Goal: Transaction & Acquisition: Purchase product/service

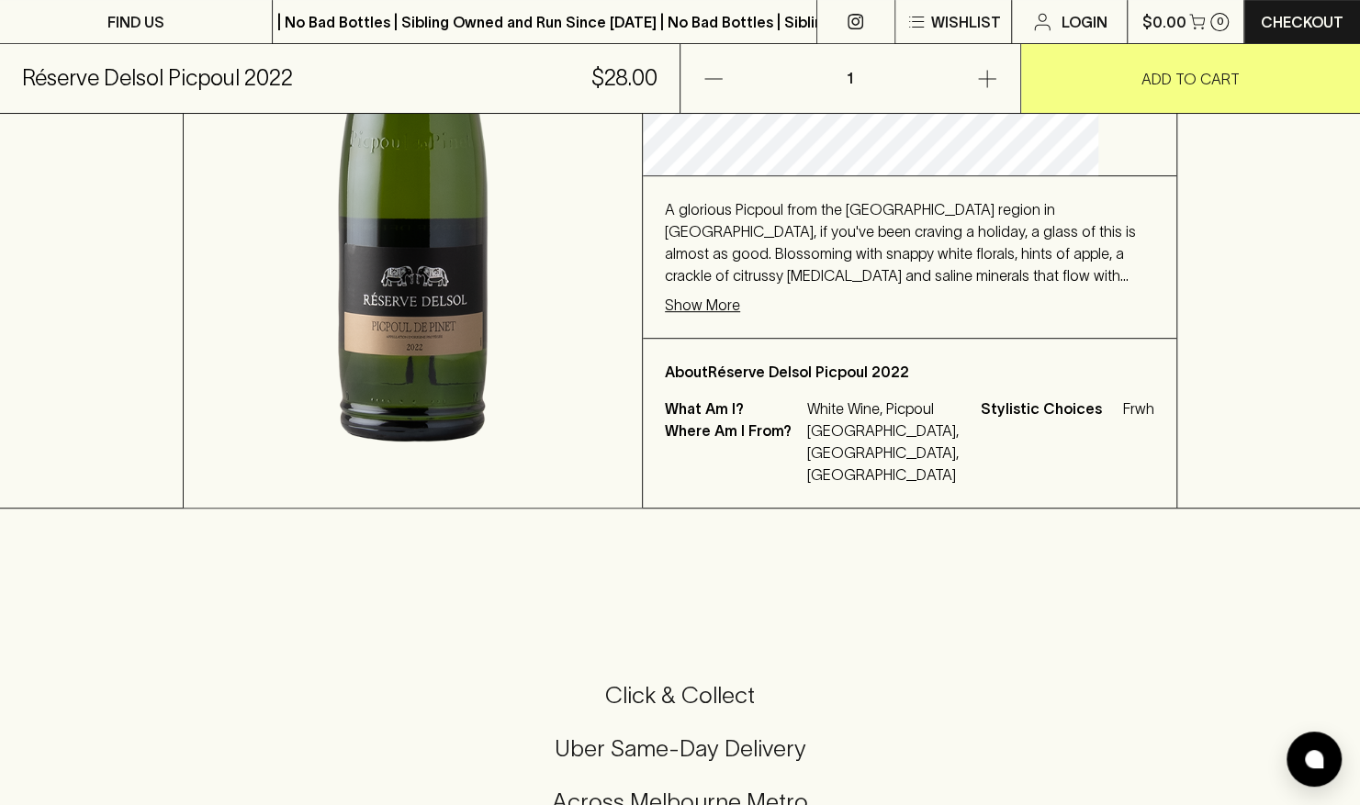
scroll to position [476, 0]
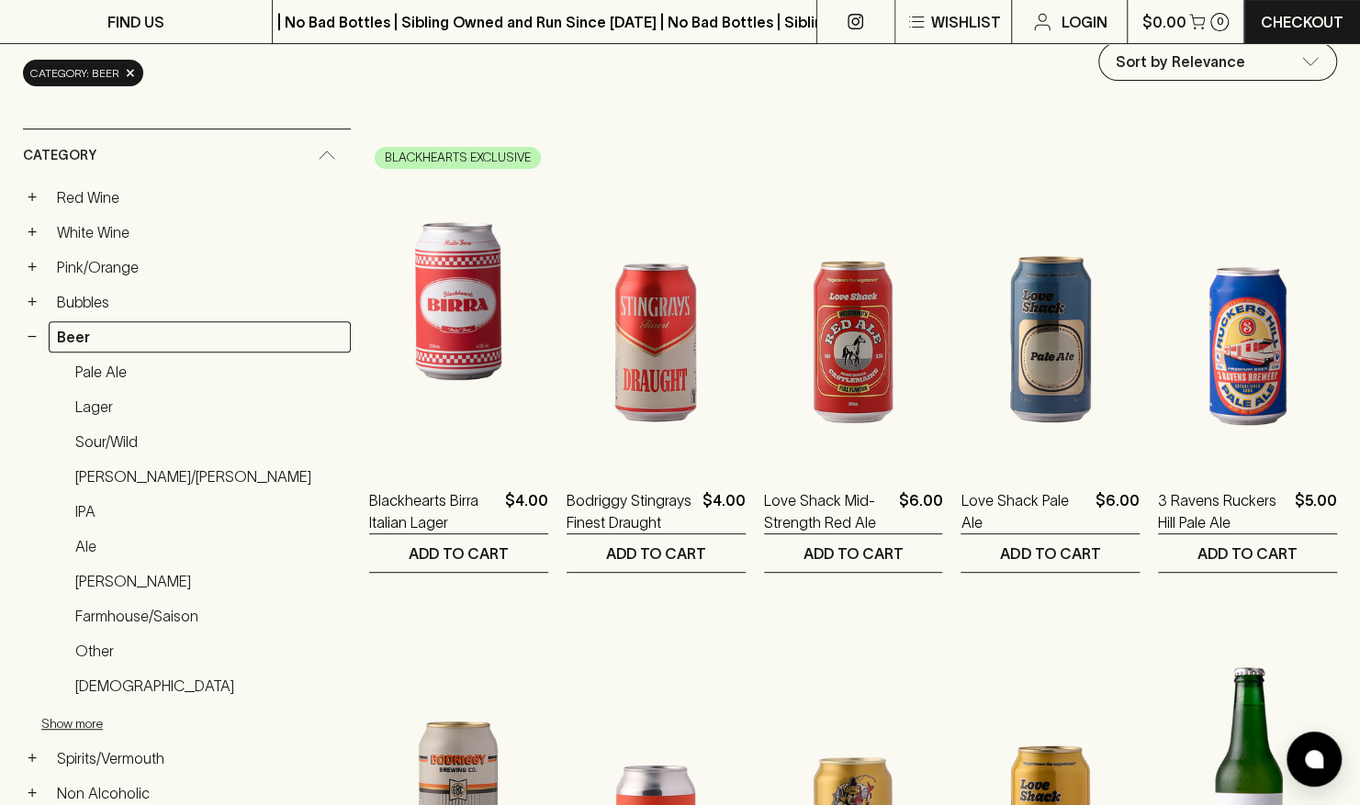
scroll to position [229, 0]
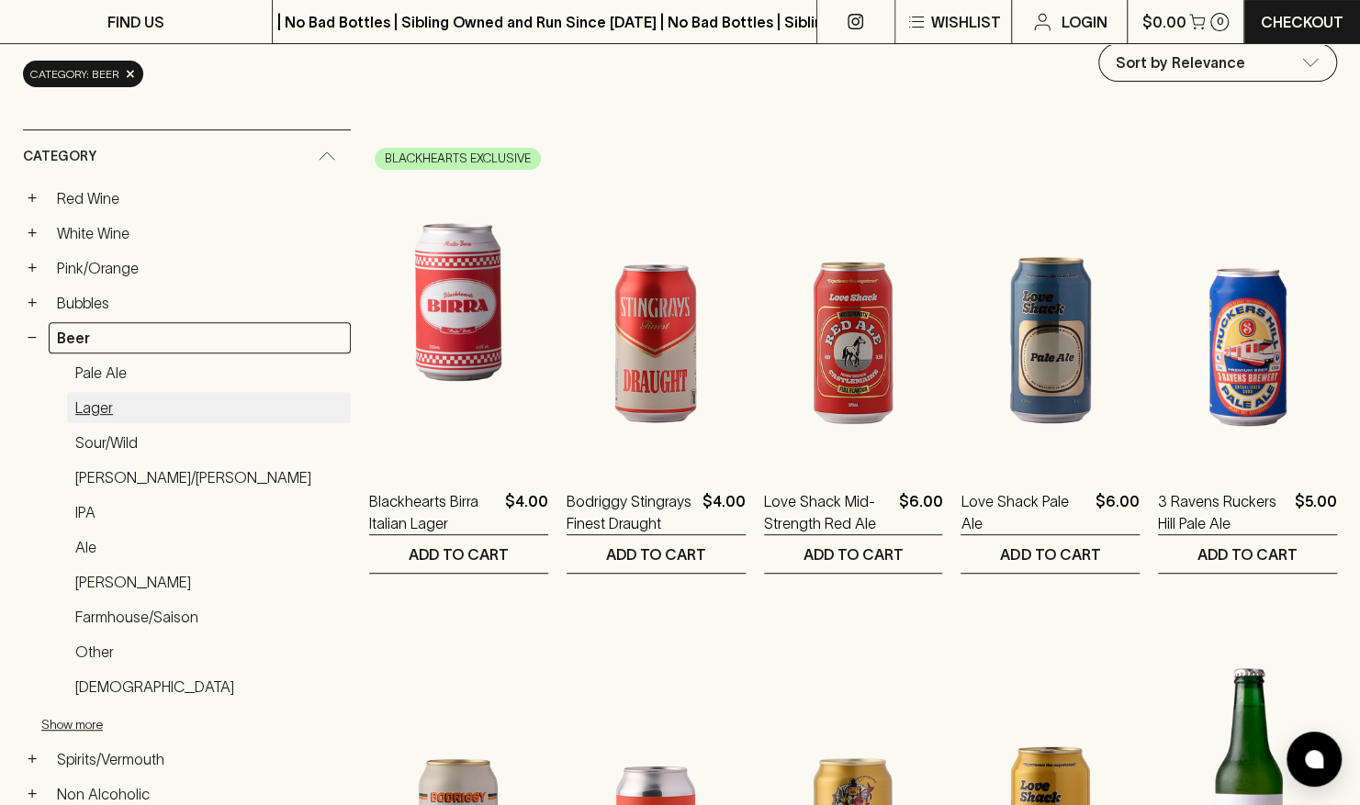
click at [112, 402] on link "Lager" at bounding box center [209, 407] width 284 height 31
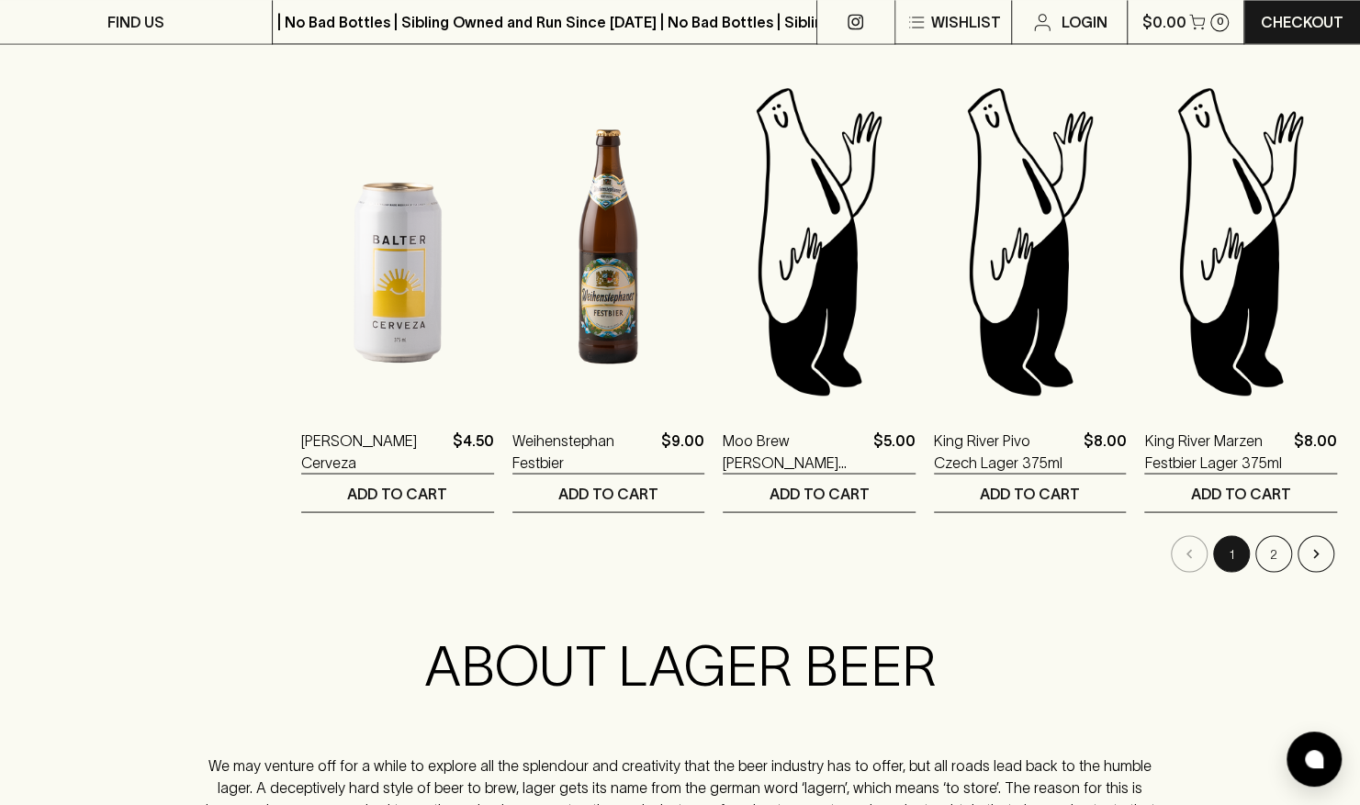
scroll to position [1748, 0]
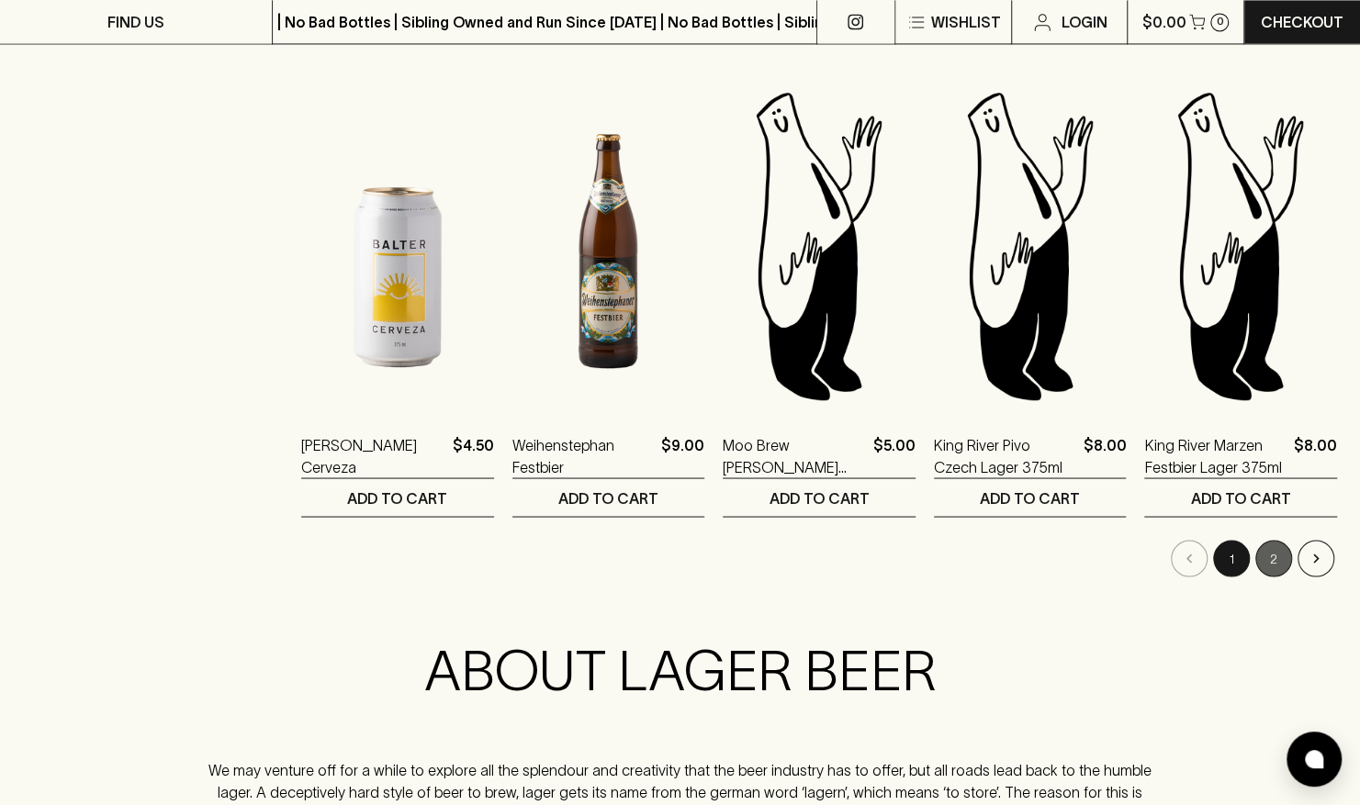
click at [1275, 553] on button "2" at bounding box center [1273, 558] width 37 height 37
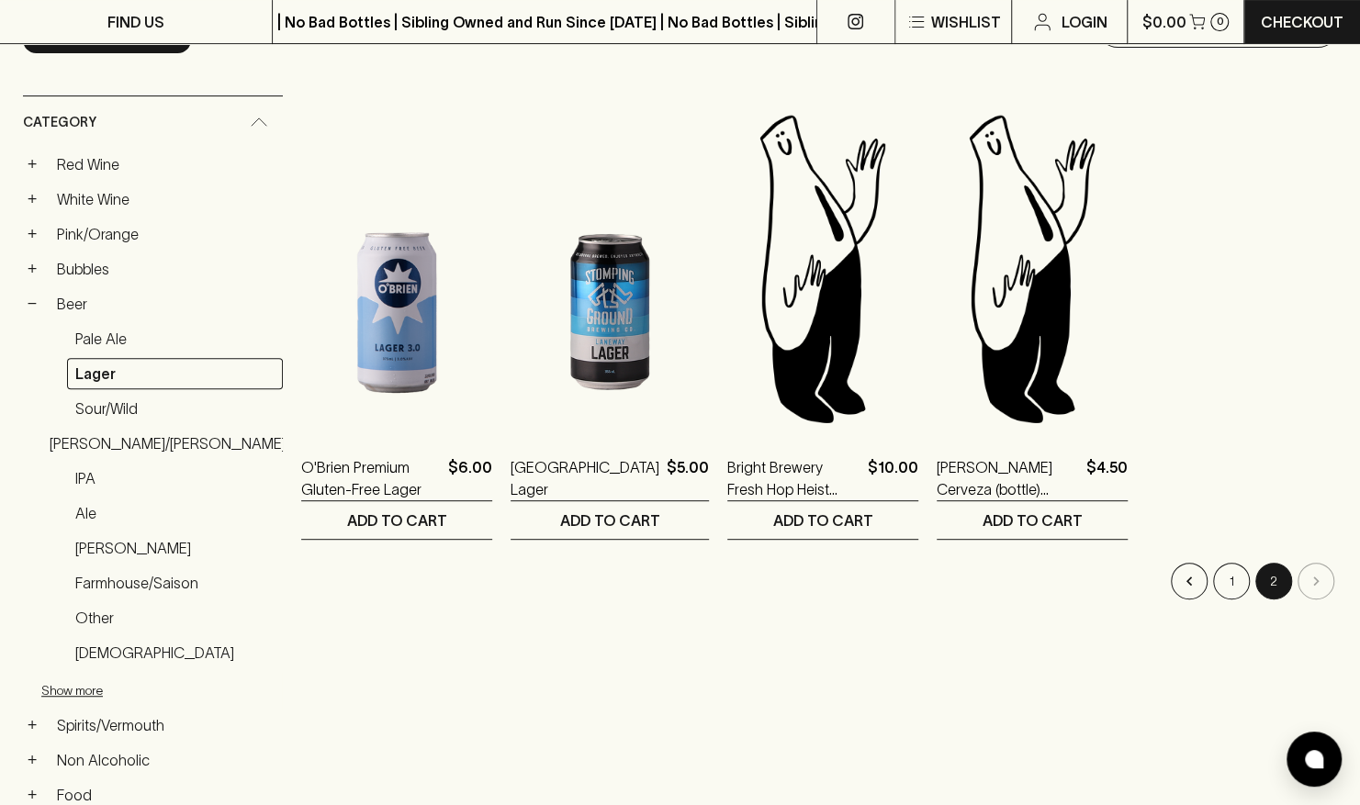
scroll to position [274, 0]
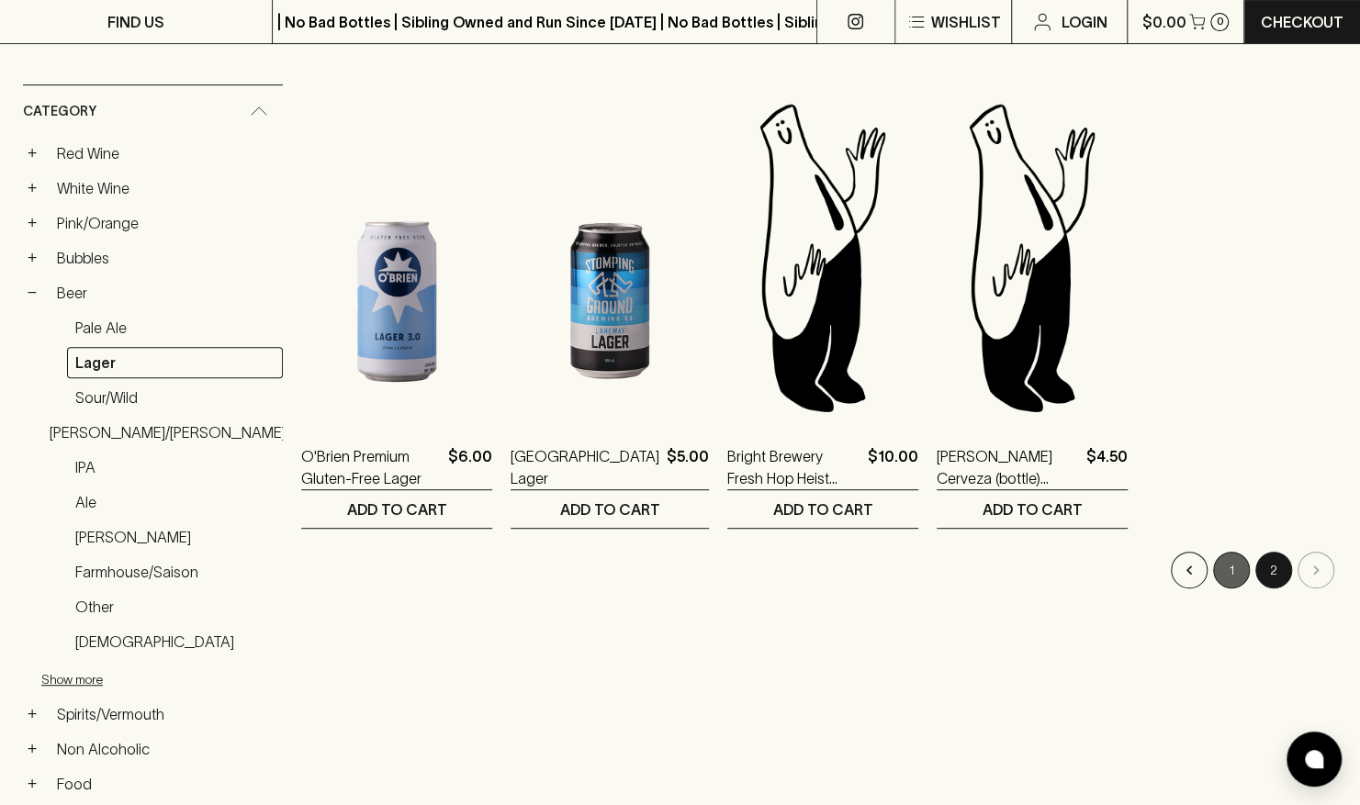
click at [1230, 566] on button "1" at bounding box center [1231, 570] width 37 height 37
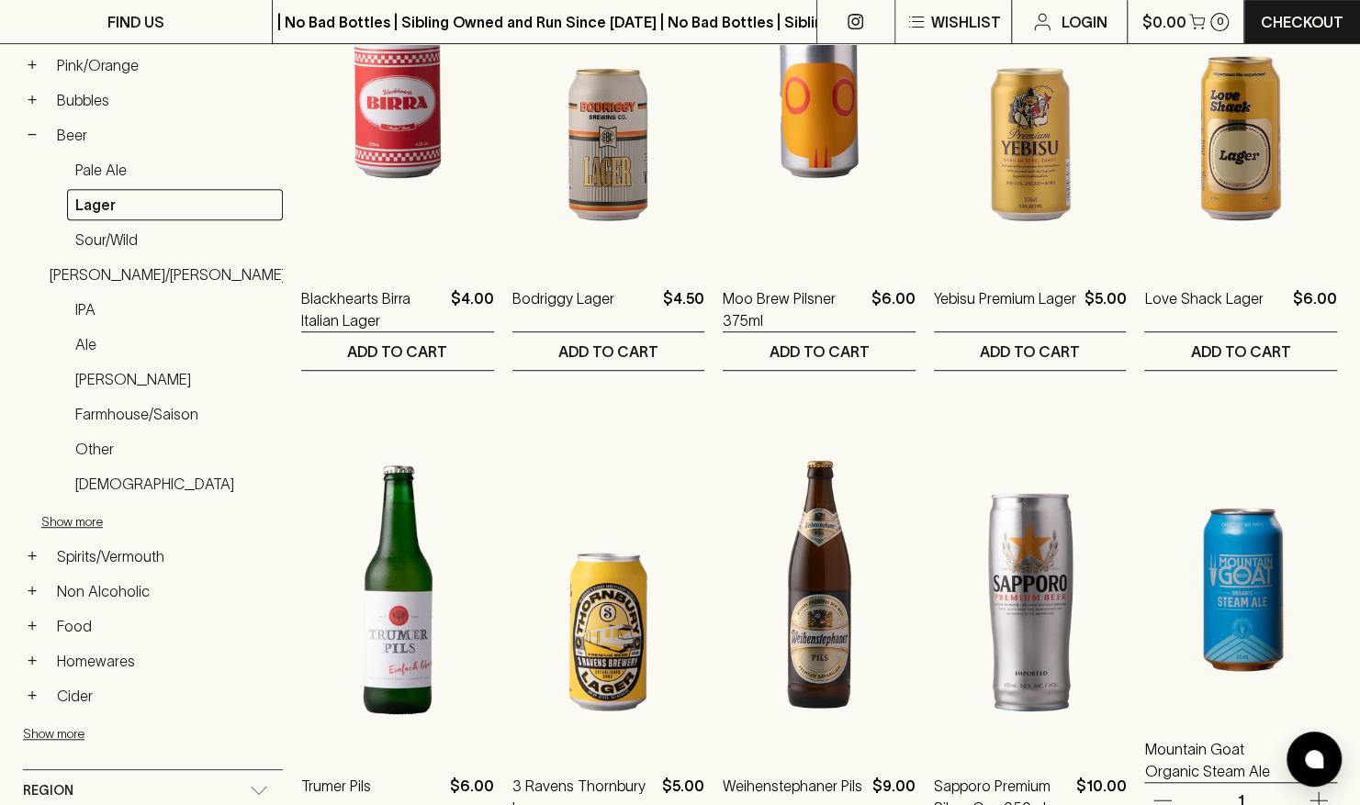
scroll to position [432, 0]
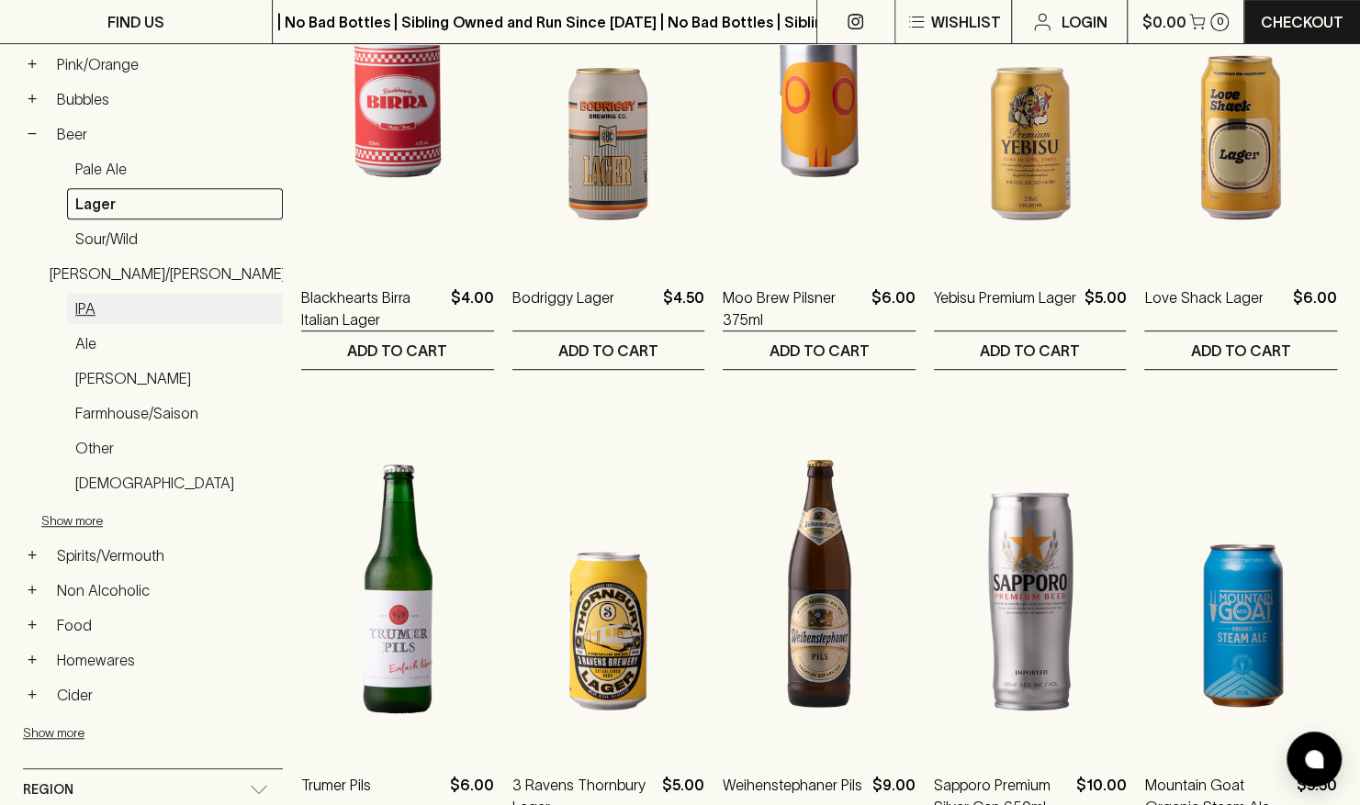
click at [94, 298] on link "IPA" at bounding box center [175, 308] width 216 height 31
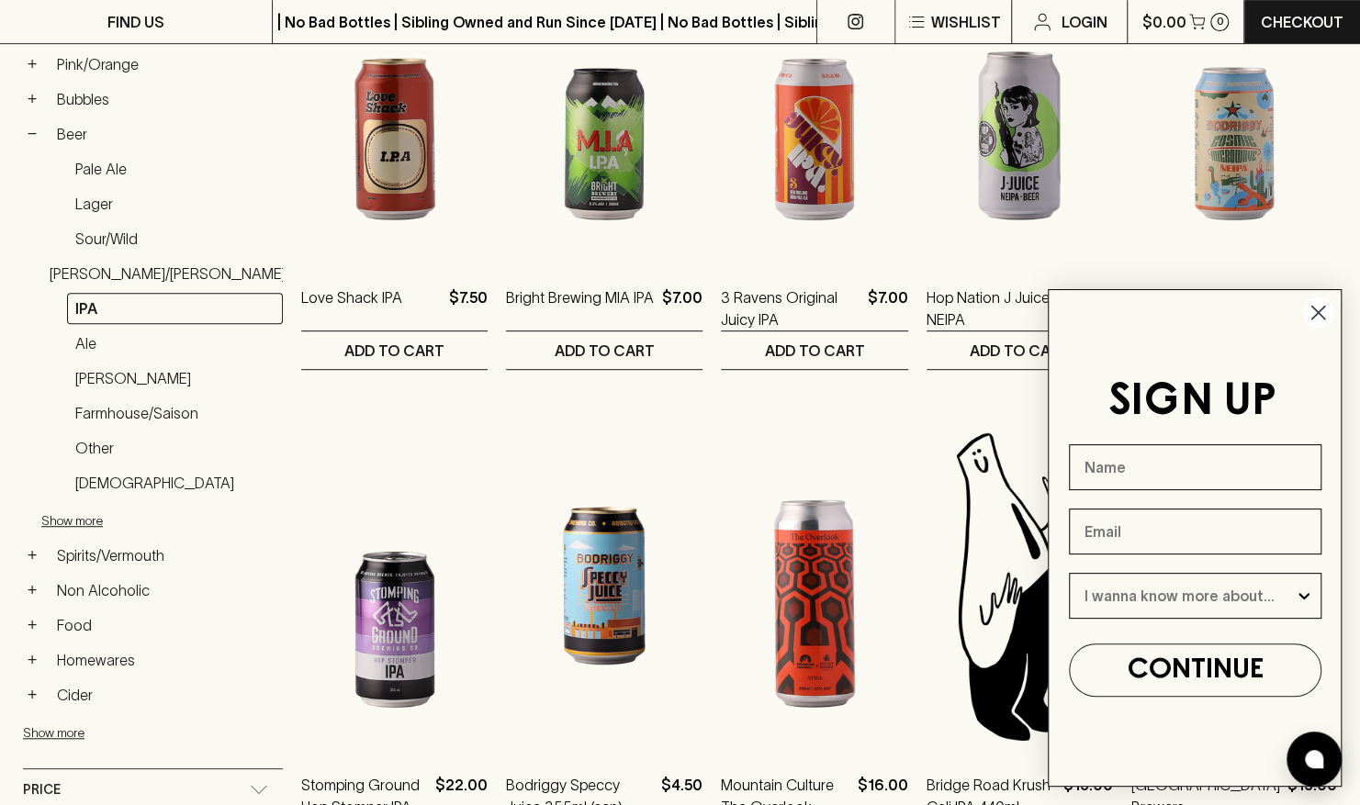
click at [1324, 314] on circle "Close dialog" at bounding box center [1318, 313] width 30 height 30
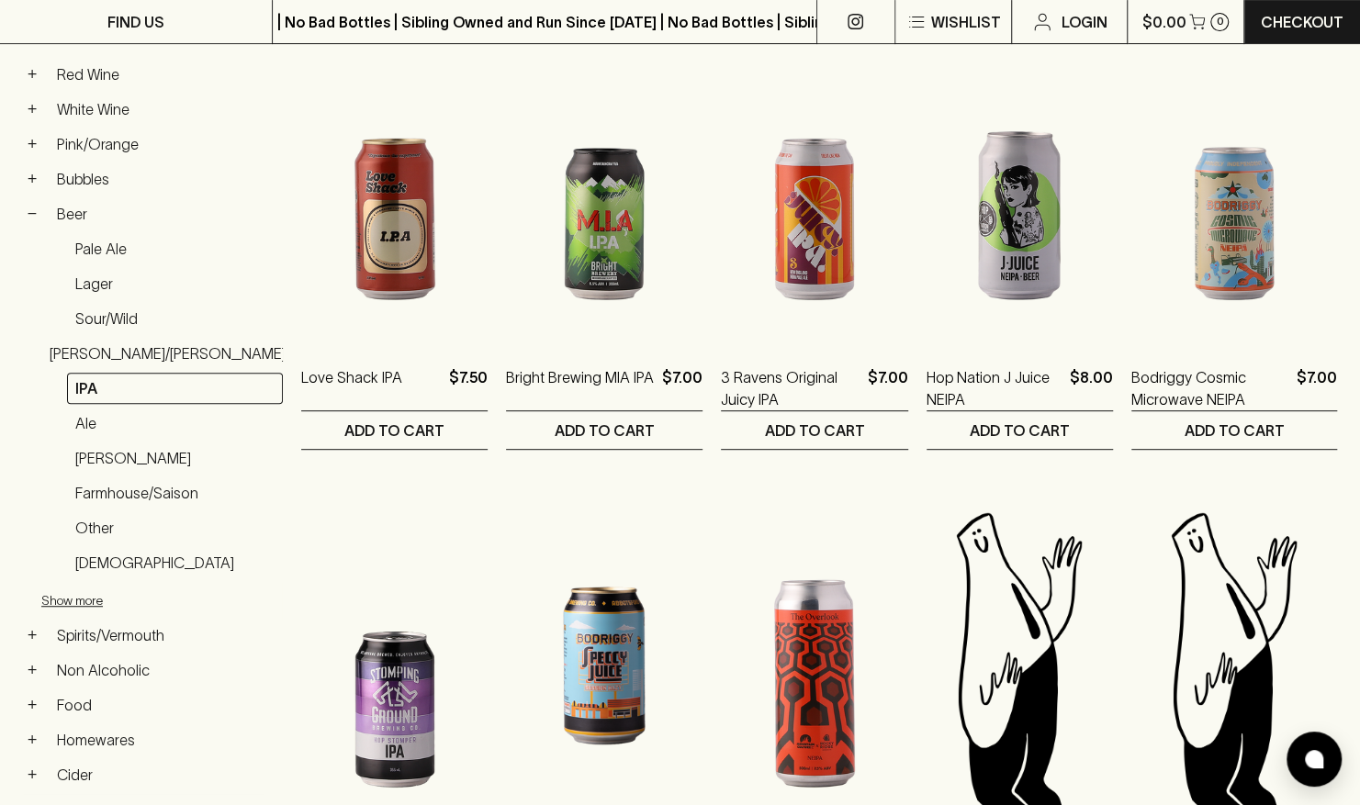
scroll to position [354, 0]
click at [152, 343] on link "Stout/Porter" at bounding box center [167, 352] width 253 height 31
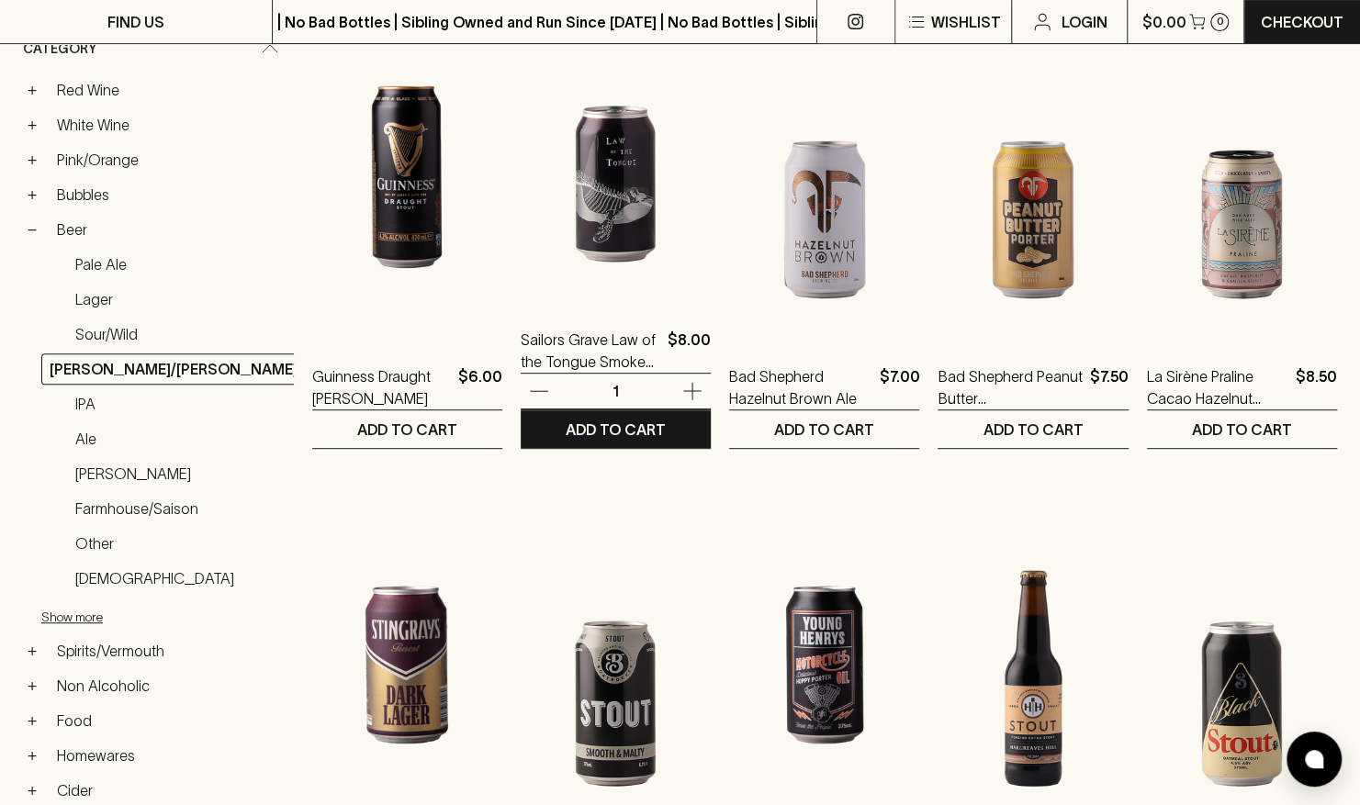
click at [599, 217] on img at bounding box center [616, 140] width 190 height 321
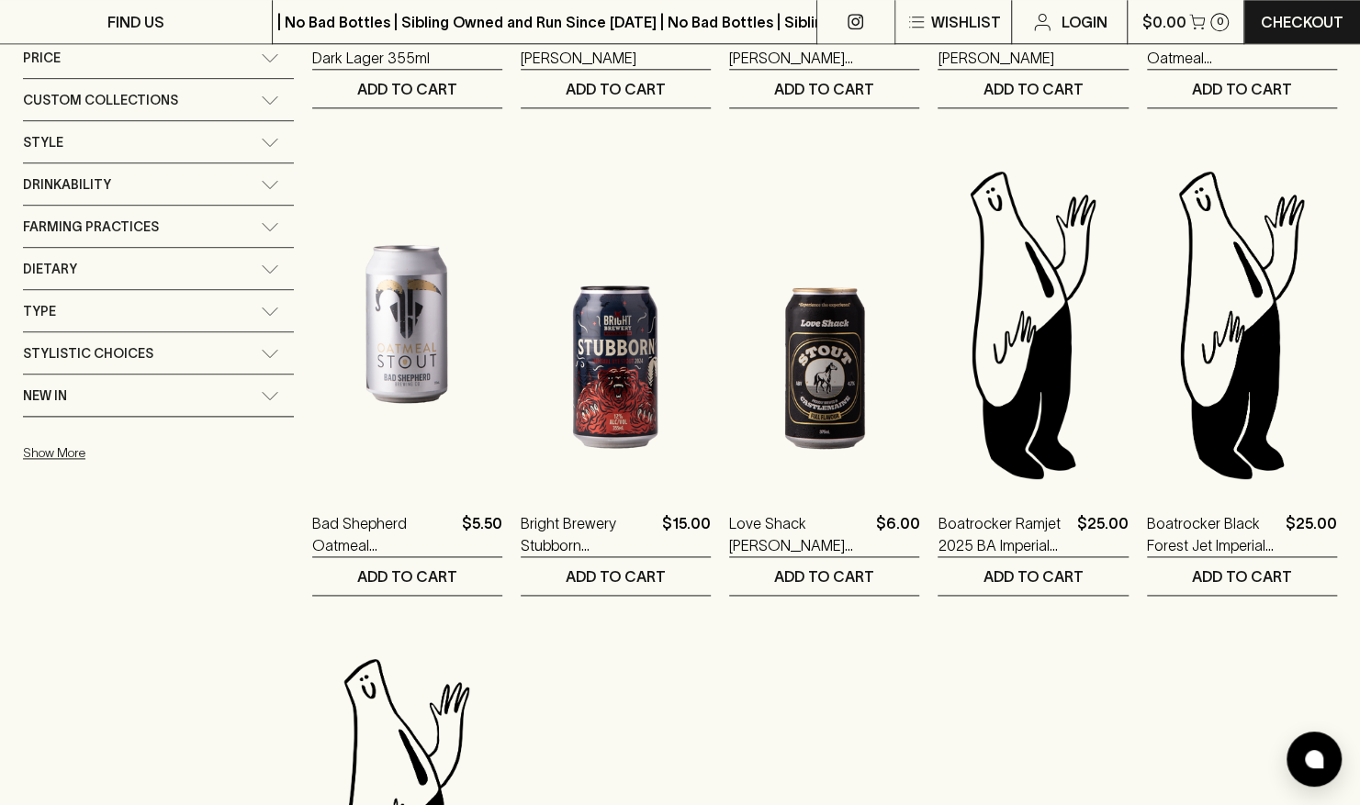
scroll to position [1183, 0]
